Goal: Task Accomplishment & Management: Manage account settings

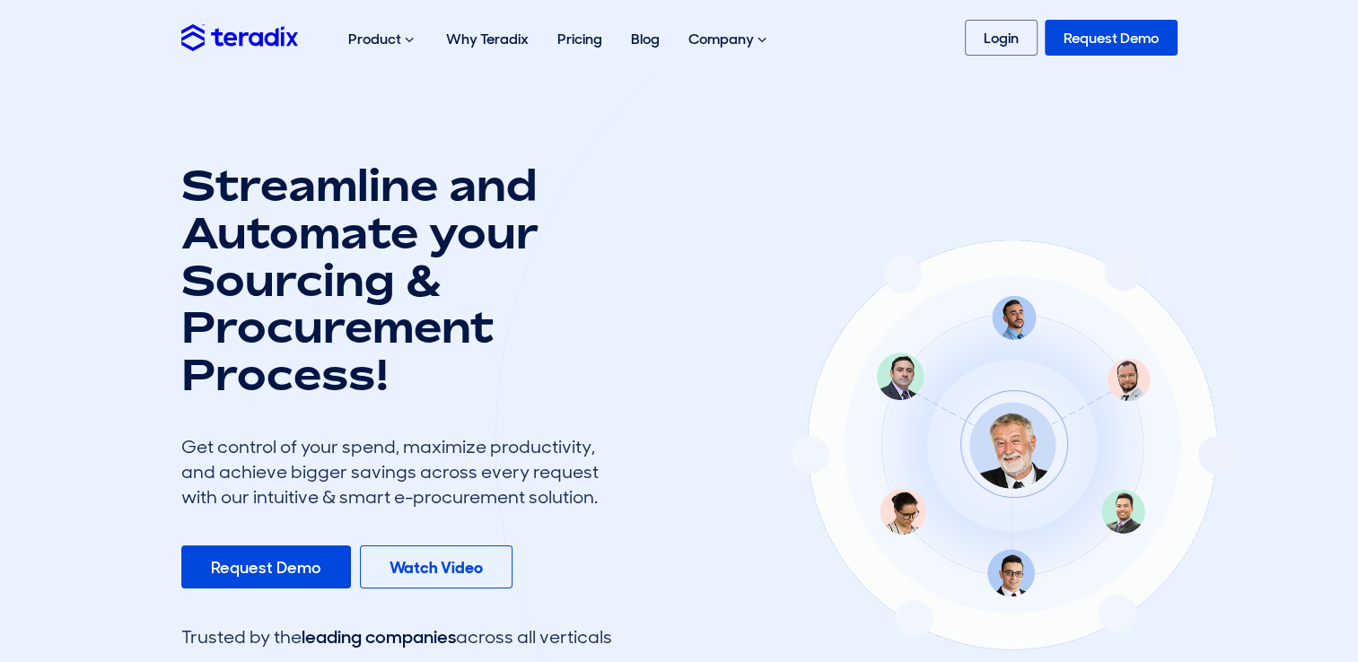
click at [236, 41] on img at bounding box center [239, 37] width 117 height 26
click at [1011, 47] on link "Login" at bounding box center [1001, 38] width 73 height 36
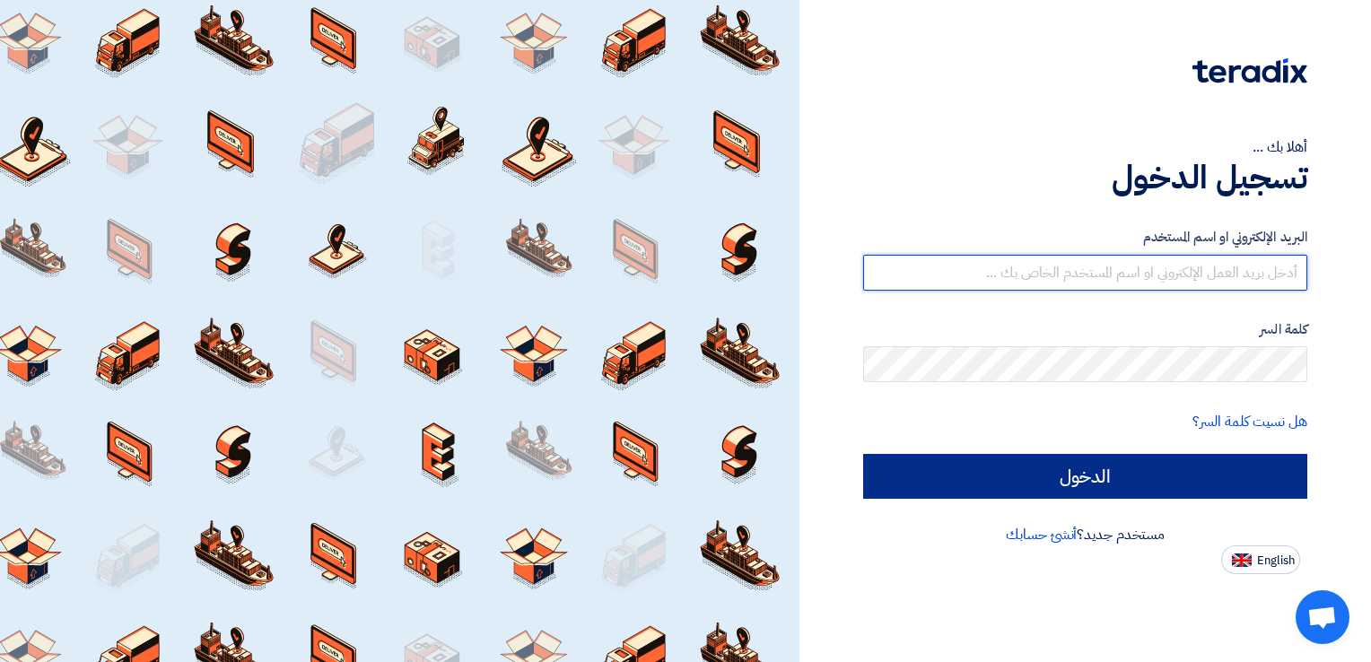
type input "[EMAIL_ADDRESS][DOMAIN_NAME]"
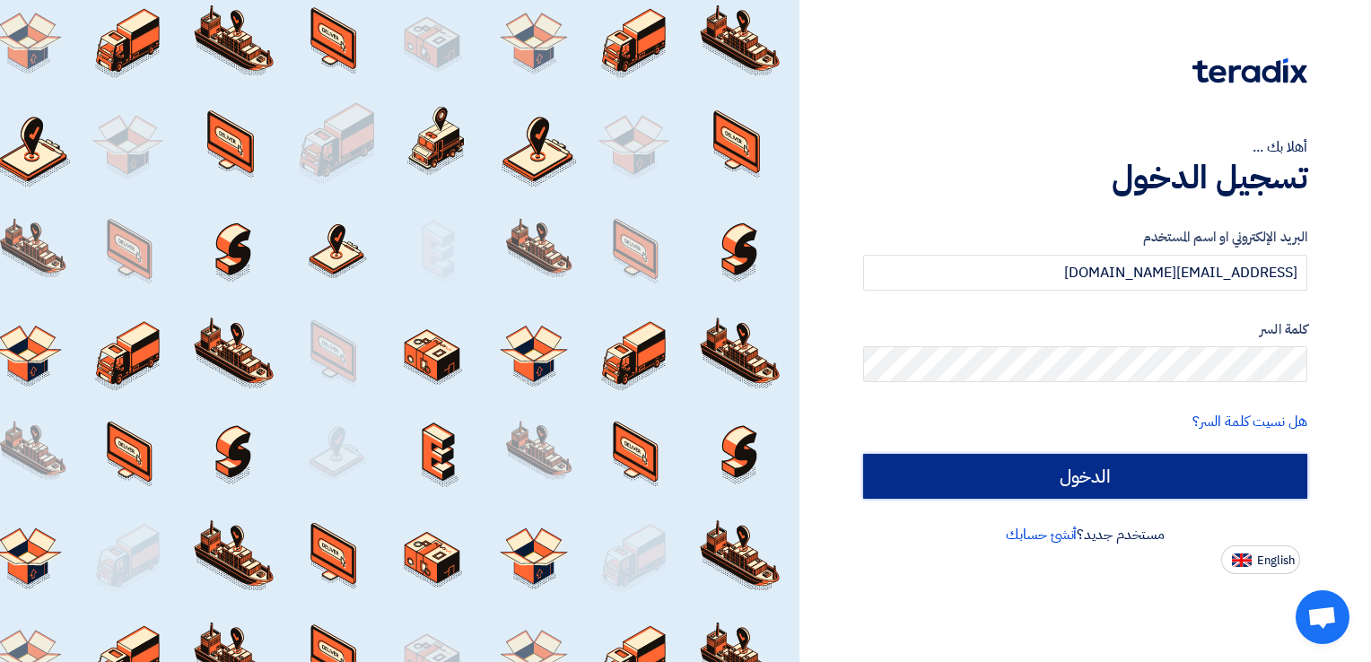
click at [1091, 475] on input "الدخول" at bounding box center [1085, 476] width 444 height 45
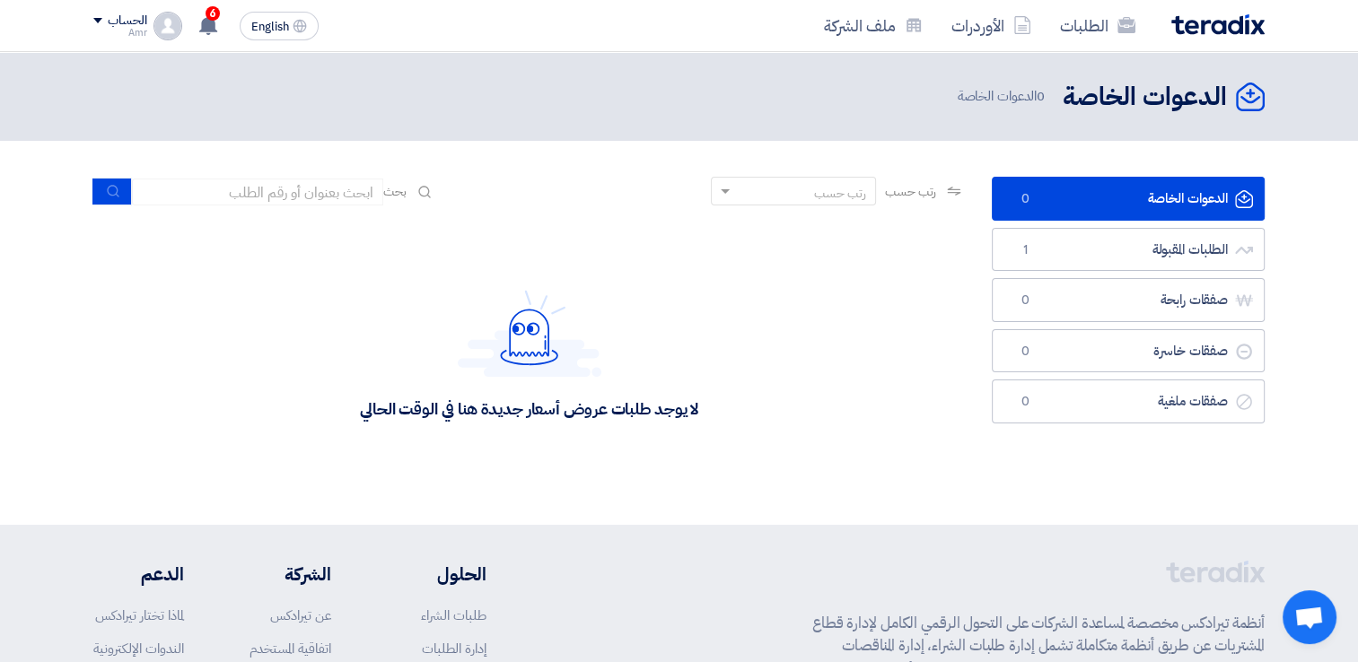
click at [662, 327] on div "لا يوجد طلبات عروض أسعار جديدة هنا في الوقت الحالي" at bounding box center [529, 355] width 338 height 130
click at [1092, 261] on link "الطلبات المقبولة الطلبات المقبولة 1" at bounding box center [1128, 250] width 273 height 44
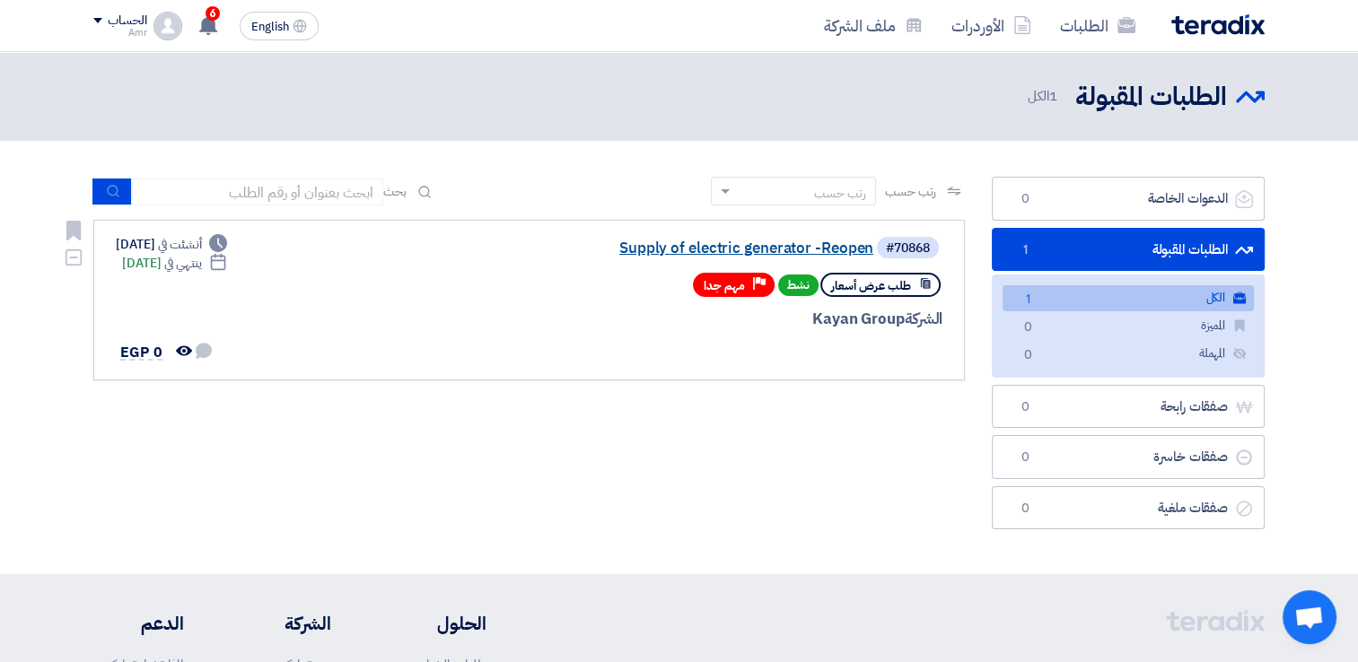
click at [789, 249] on link "Supply of electric generator -Reopen" at bounding box center [693, 249] width 359 height 16
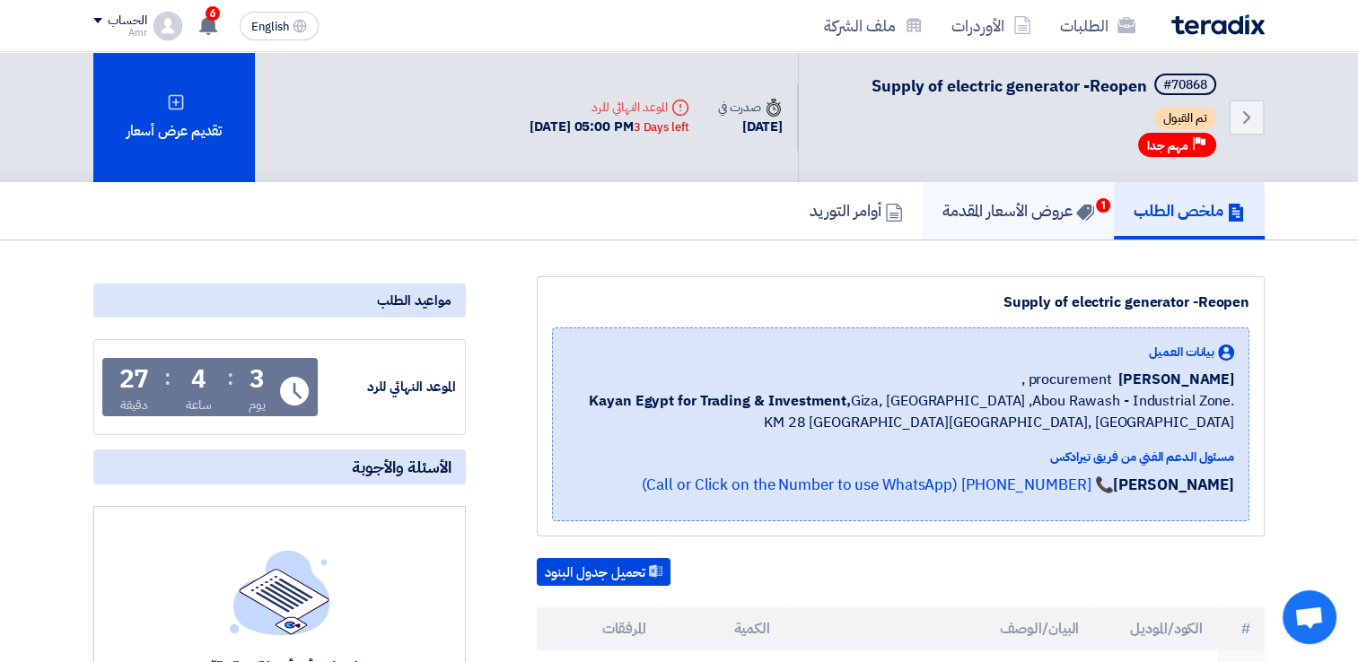
click at [1037, 217] on h5 "عروض الأسعار المقدمة 1" at bounding box center [1018, 210] width 152 height 21
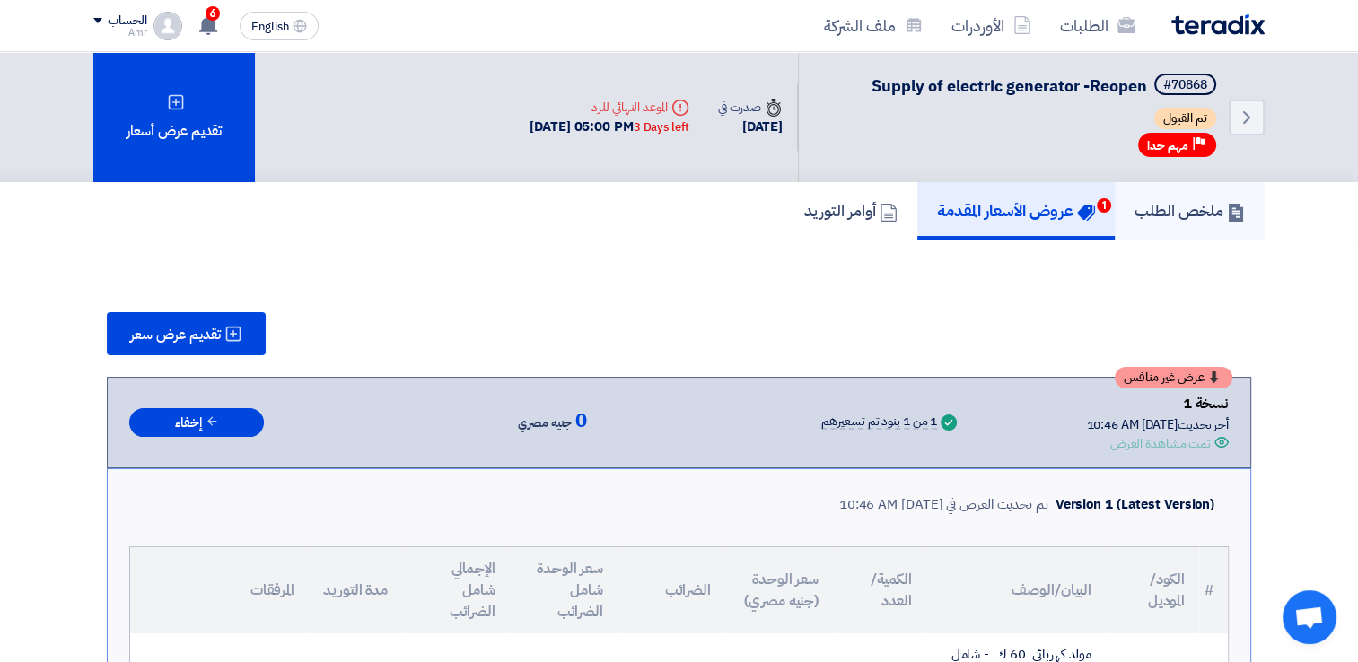
click at [1219, 223] on link "ملخص الطلب" at bounding box center [1190, 210] width 150 height 57
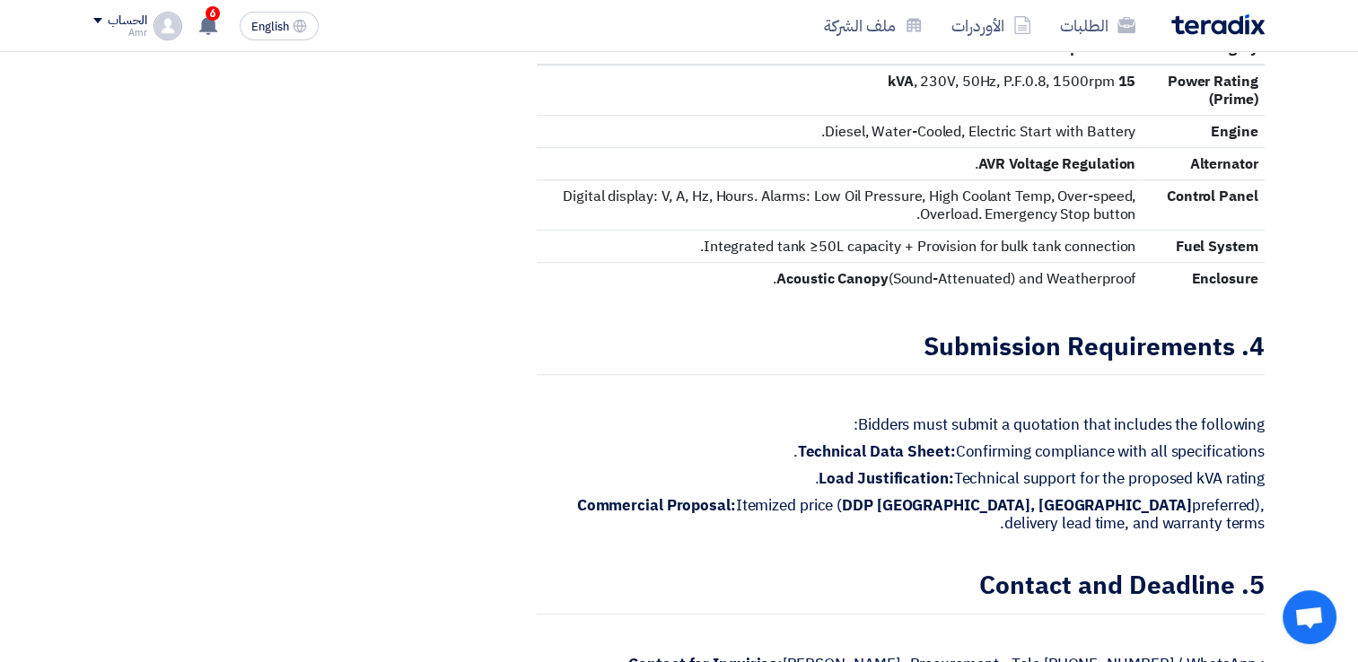
scroll to position [1346, 0]
